Goal: Find specific page/section: Find specific page/section

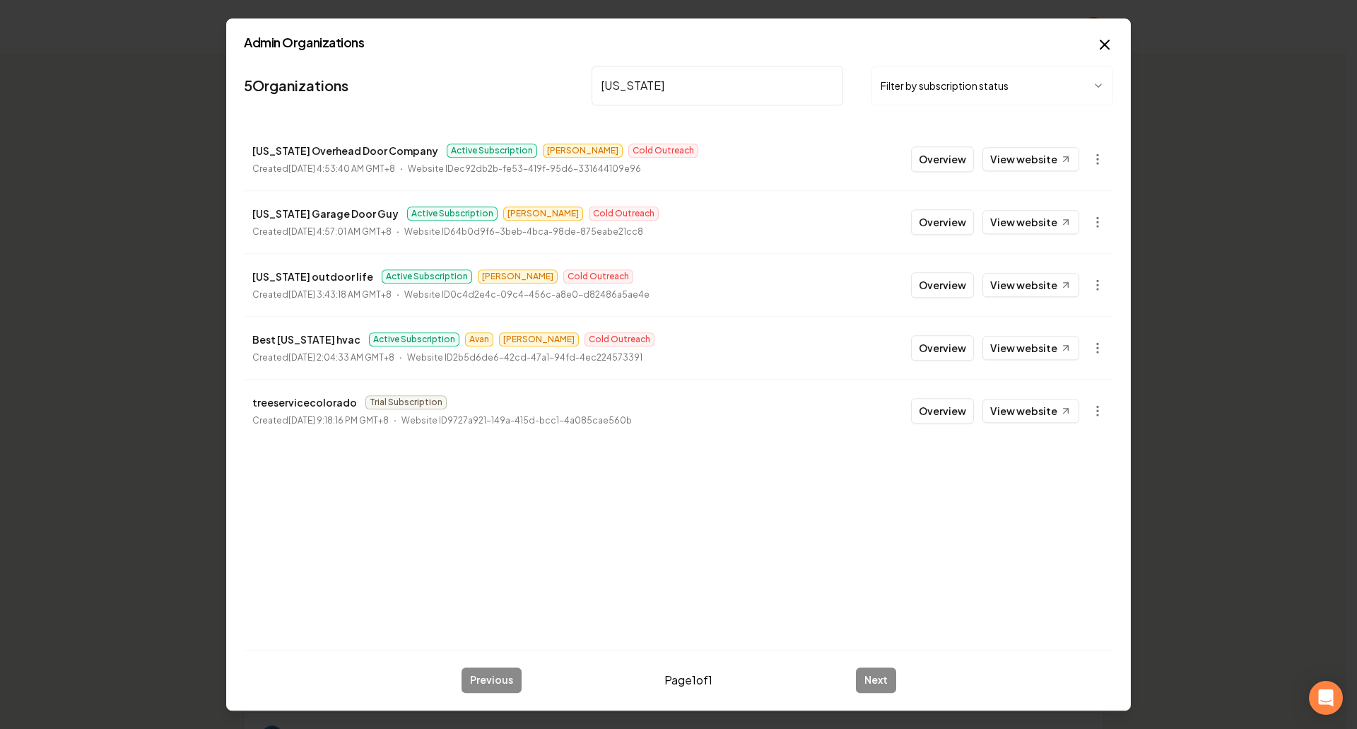
type input "[US_STATE]"
click at [949, 160] on button "Overview" at bounding box center [942, 158] width 63 height 25
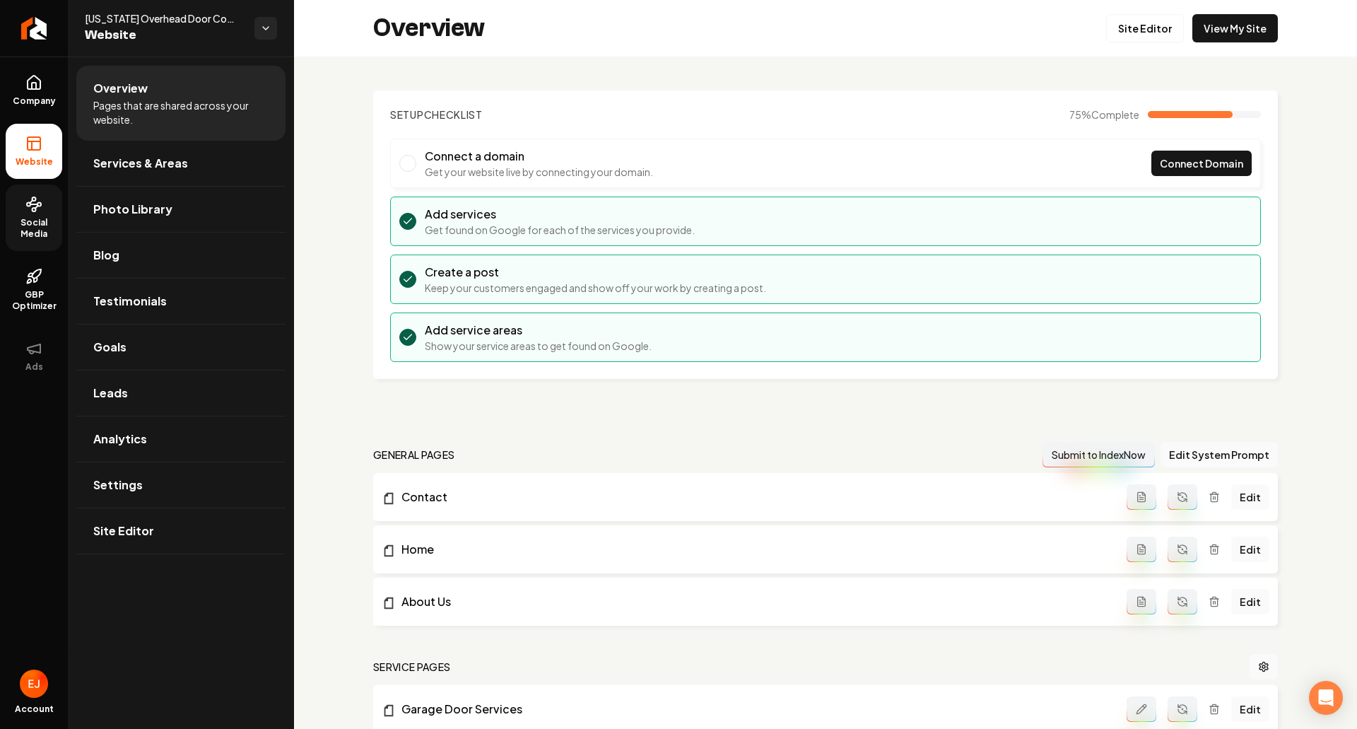
click at [40, 216] on link "Social Media" at bounding box center [34, 218] width 57 height 66
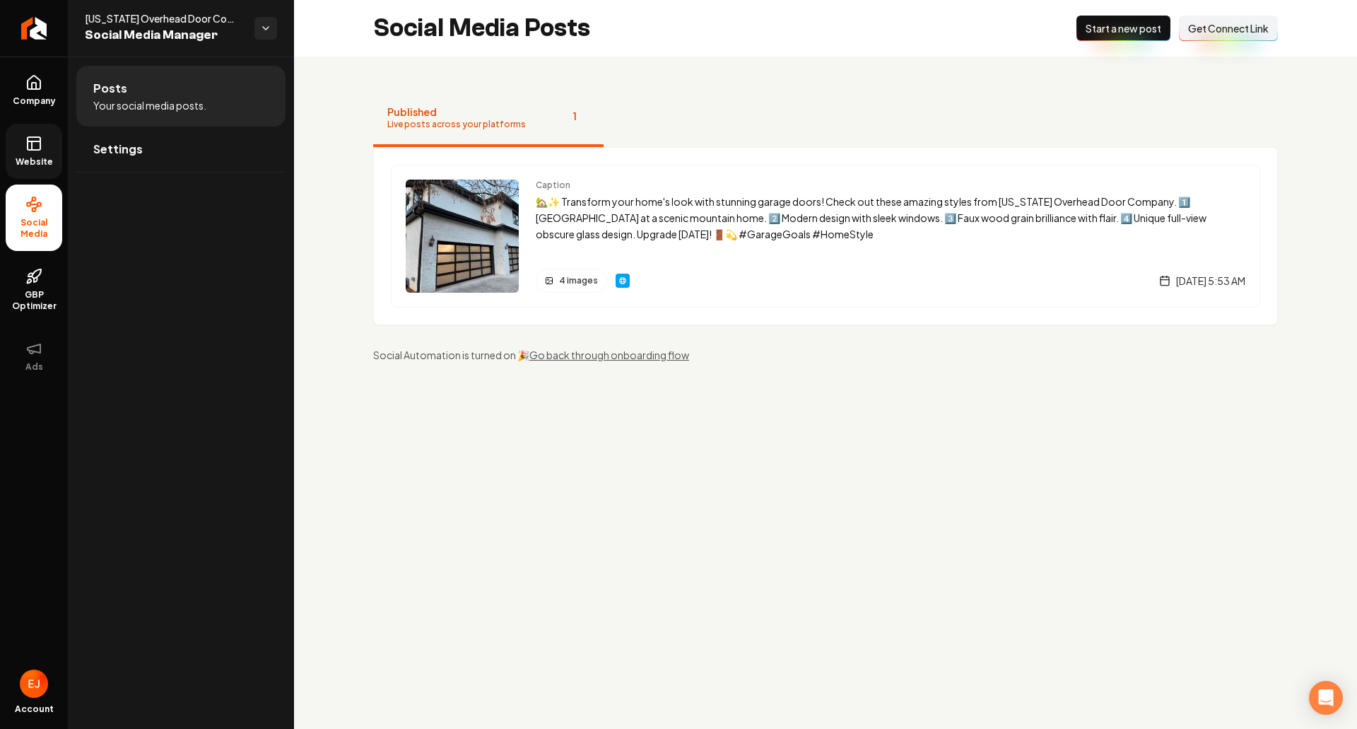
click at [45, 163] on span "Website" at bounding box center [34, 161] width 49 height 11
